Goal: Register for event/course: Register for event/course

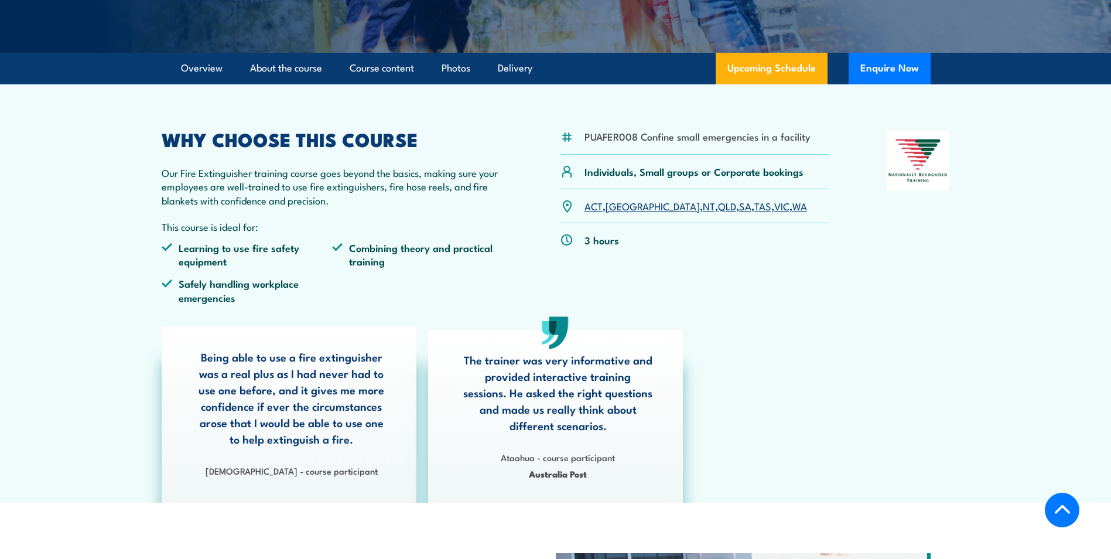
scroll to position [293, 0]
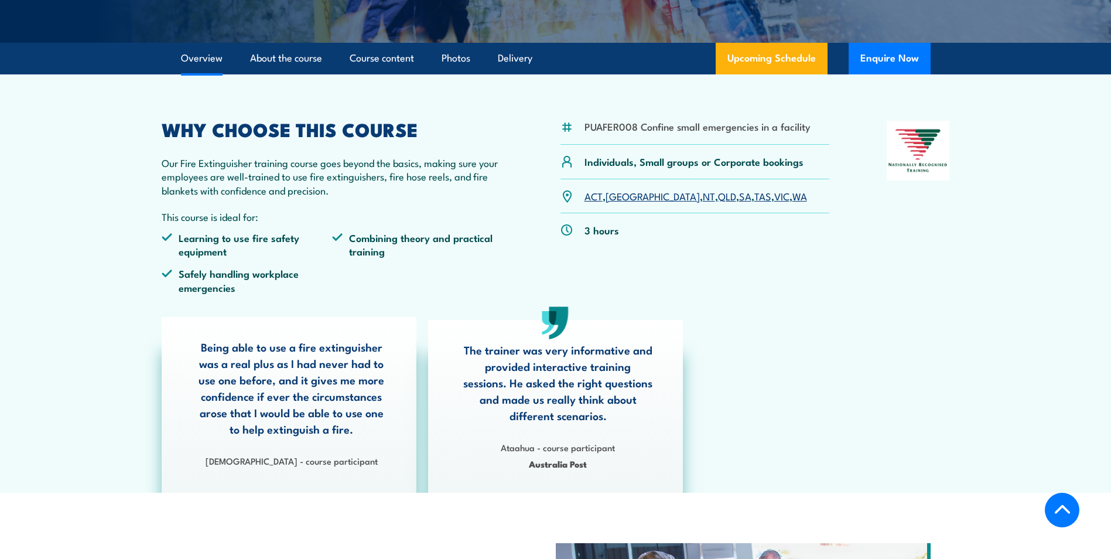
click at [774, 195] on link "VIC" at bounding box center [781, 196] width 15 height 14
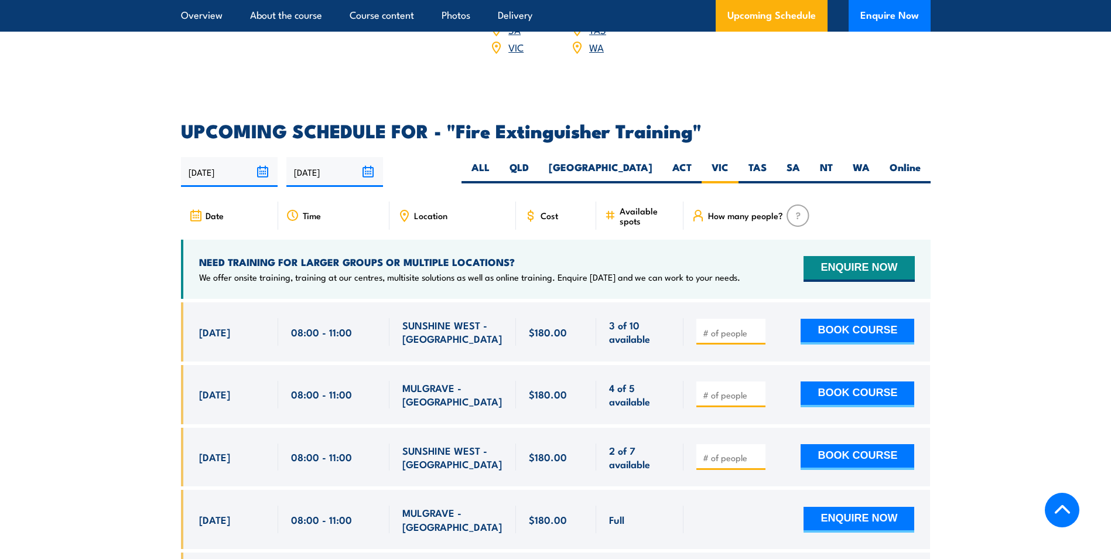
scroll to position [1849, 0]
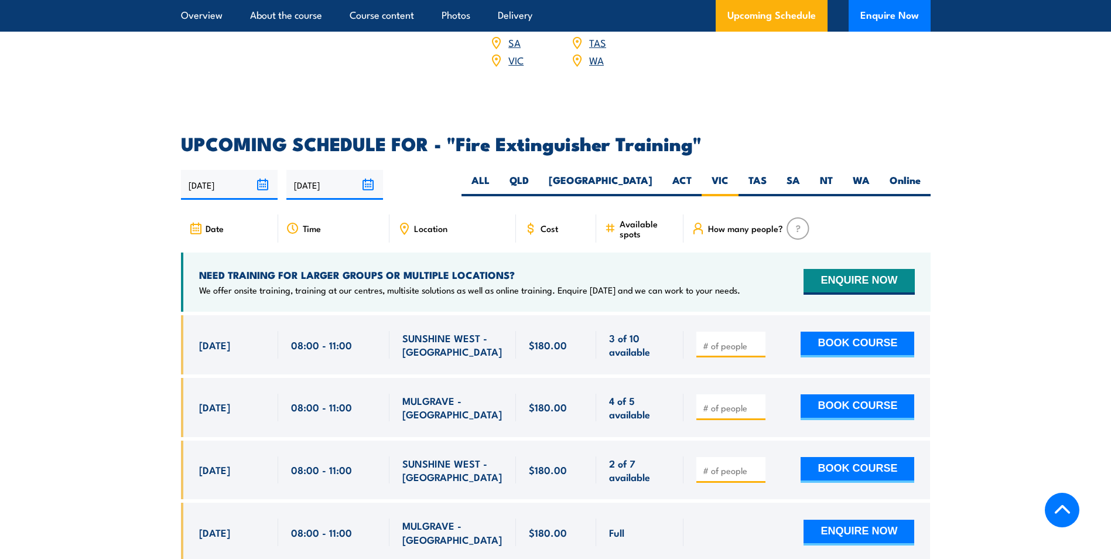
click at [793, 217] on img at bounding box center [798, 228] width 23 height 22
click at [756, 223] on span "How many people?" at bounding box center [745, 228] width 75 height 10
click at [793, 217] on img at bounding box center [798, 228] width 23 height 22
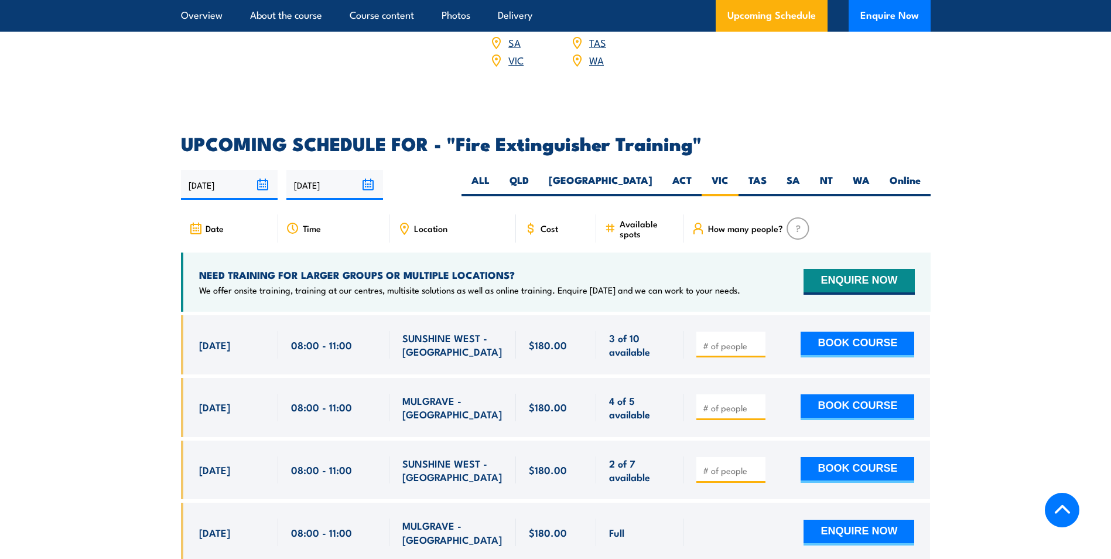
click at [794, 217] on img at bounding box center [798, 228] width 23 height 22
click at [849, 269] on button "ENQUIRE NOW" at bounding box center [859, 282] width 111 height 26
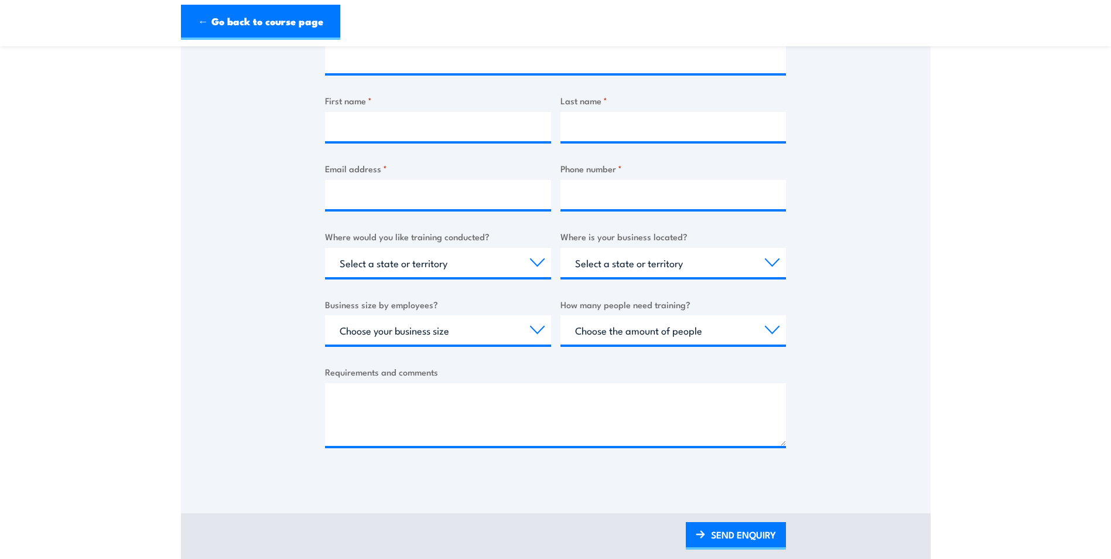
scroll to position [293, 0]
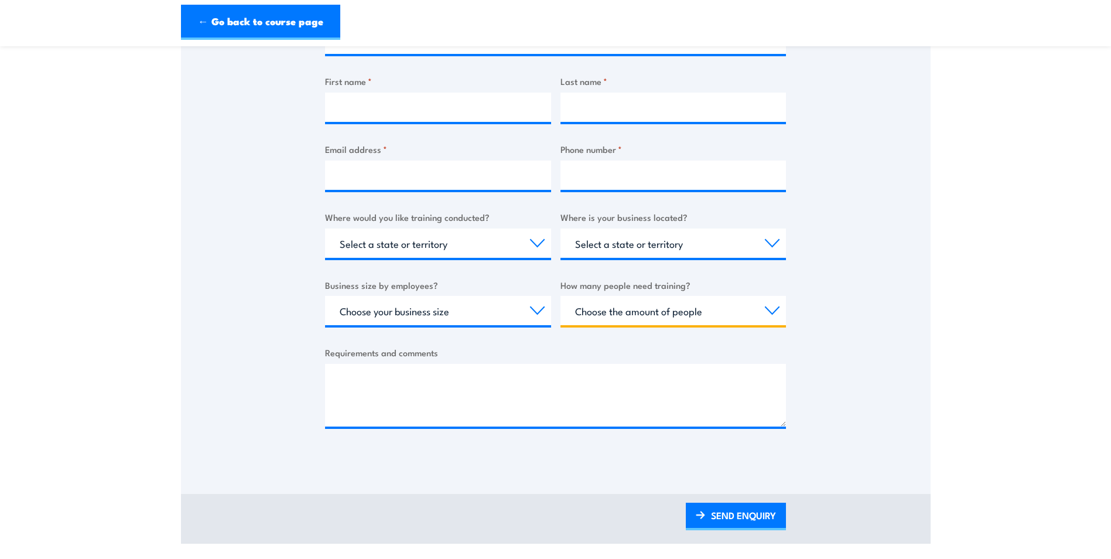
click at [716, 312] on select "Choose the amount of people 1 to 4 5 to 19 20+" at bounding box center [674, 310] width 226 height 29
drag, startPoint x: 245, startPoint y: 321, endPoint x: 234, endPoint y: 241, distance: 80.9
click at [242, 291] on div "Thank you for your interest in this course. Speak to our sales team for tailore…" at bounding box center [556, 168] width 750 height 585
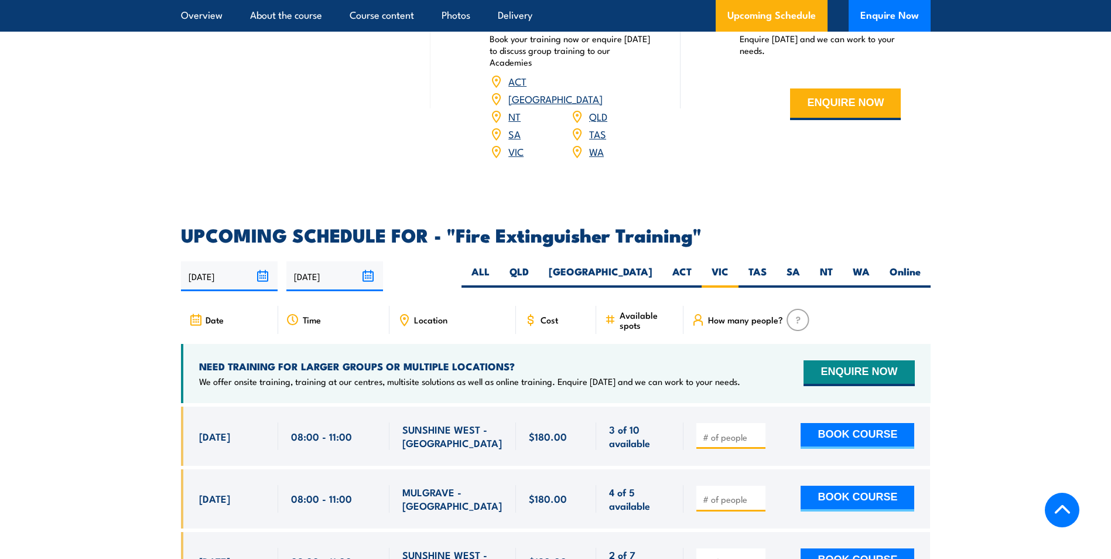
scroll to position [1816, 0]
